Goal: Transaction & Acquisition: Purchase product/service

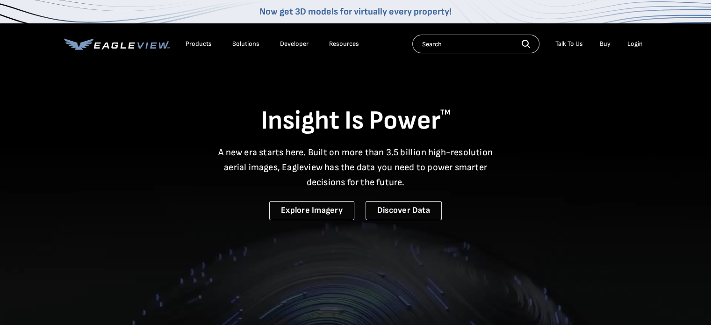
click at [636, 44] on div "Login" at bounding box center [634, 44] width 15 height 8
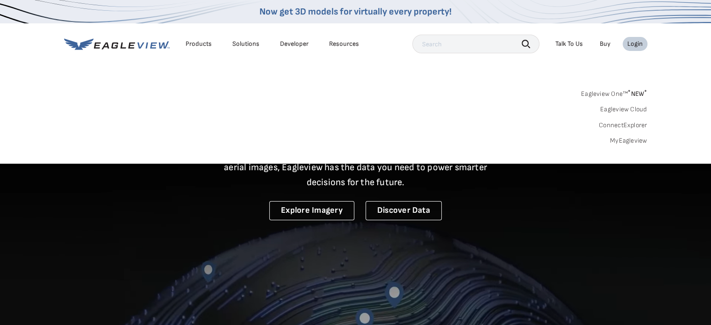
click at [624, 142] on link "MyEagleview" at bounding box center [628, 140] width 37 height 8
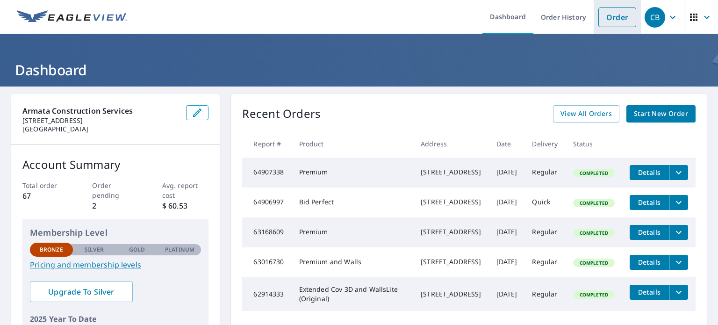
click at [613, 14] on link "Order" at bounding box center [617, 17] width 38 height 20
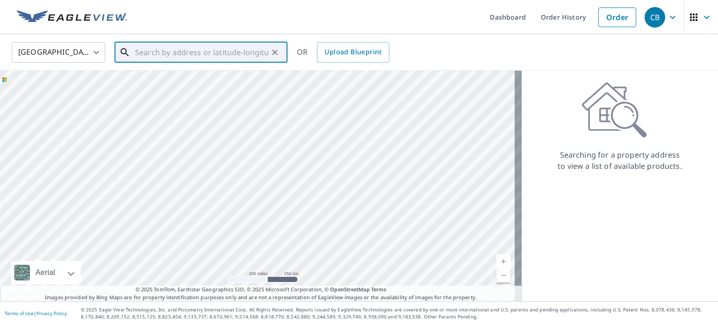
click at [179, 53] on input "text" at bounding box center [201, 52] width 133 height 26
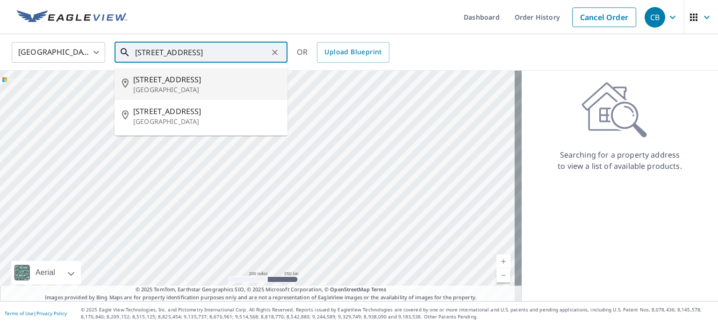
click at [186, 77] on span "124 20th Ave" at bounding box center [206, 79] width 147 height 11
type input "124 20th Ave Seattle, WA 98122"
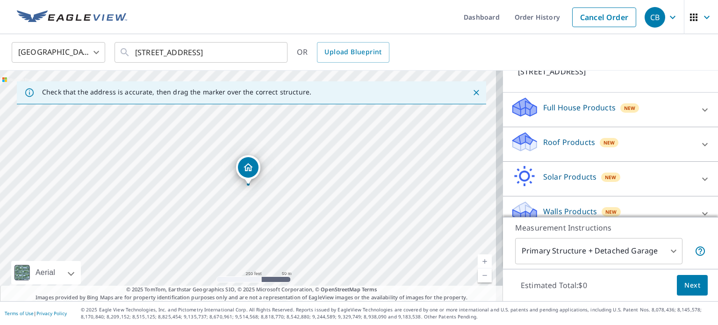
scroll to position [88, 0]
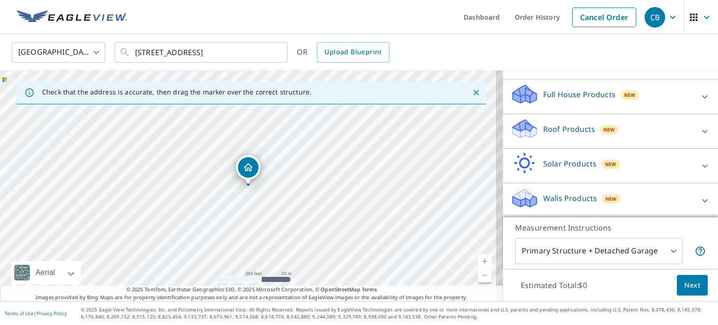
click at [699, 129] on icon at bounding box center [704, 131] width 11 height 11
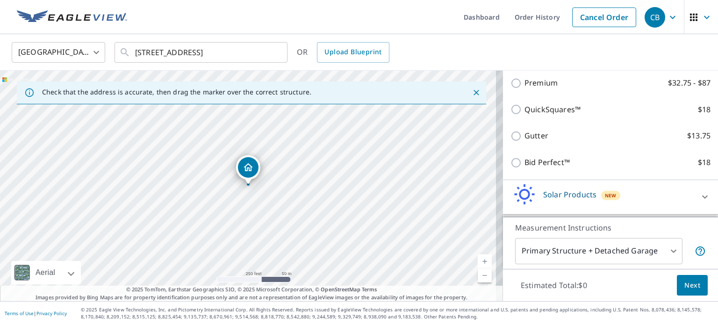
scroll to position [147, 0]
